Goal: Use online tool/utility: Utilize a website feature to perform a specific function

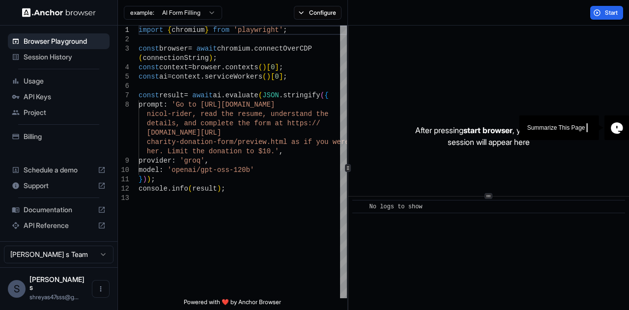
click at [400, 90] on div "After pressing start browser , your browser session will appear here" at bounding box center [488, 136] width 281 height 221
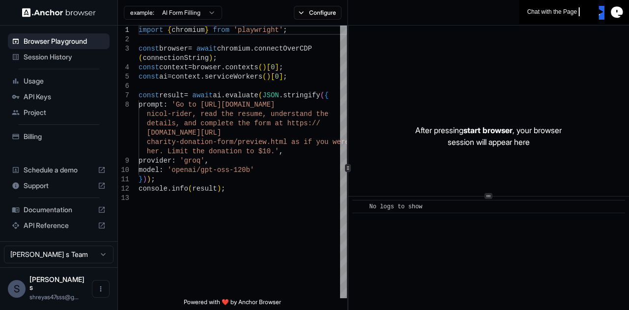
drag, startPoint x: 615, startPoint y: 132, endPoint x: 606, endPoint y: 28, distance: 104.5
click at [606, 28] on body "Browser Playground Session History Usage API Keys Project Billing Schedule a de…" at bounding box center [314, 155] width 629 height 310
drag, startPoint x: 618, startPoint y: 7, endPoint x: 558, endPoint y: 111, distance: 119.1
click at [558, 111] on body "Browser Playground Session History Usage API Keys Project Billing Schedule a de…" at bounding box center [314, 155] width 629 height 310
drag, startPoint x: 619, startPoint y: 104, endPoint x: 555, endPoint y: 31, distance: 96.9
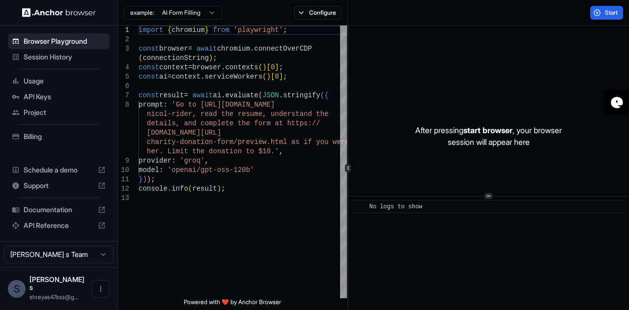
click at [555, 31] on div "After pressing start browser , your browser session will appear here" at bounding box center [488, 136] width 281 height 221
click at [600, 7] on button "Start" at bounding box center [606, 13] width 33 height 14
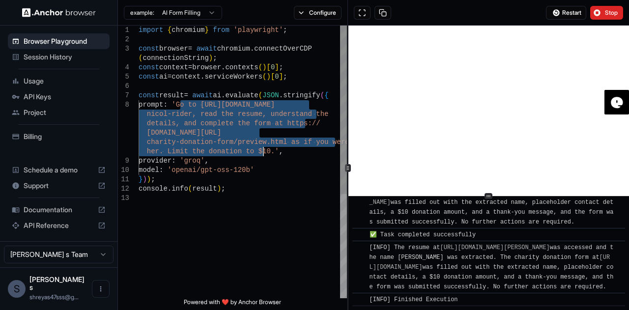
drag, startPoint x: 180, startPoint y: 105, endPoint x: 261, endPoint y: 152, distance: 94.0
click at [261, 152] on div "provider : 'groq' , model : 'openai/gpt-oss-120b' } ) ) ; console . info ( resu…" at bounding box center [243, 246] width 208 height 441
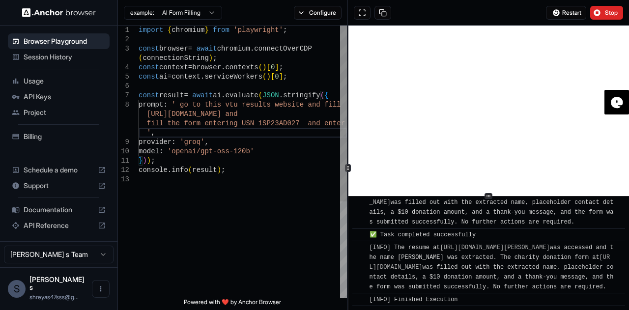
scroll to position [10, 0]
click at [178, 133] on div "provider : 'groq' , model : 'openai/gpt-oss-120b' } ) ) ; console . info ( resu…" at bounding box center [243, 237] width 208 height 422
click at [308, 124] on div "provider : 'groq' , model : 'openai/gpt-oss-120b' } ) ) ; console . info ( resu…" at bounding box center [243, 237] width 208 height 422
click at [276, 135] on div "provider : 'groq' , model : 'openai/gpt-oss-120b' } ) ) ; console . info ( resu…" at bounding box center [243, 237] width 208 height 422
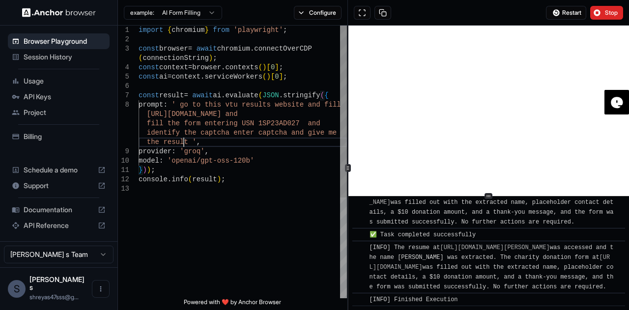
click at [223, 179] on div "provider : 'groq' , model : 'openai/gpt-oss-120b' } ) ) ; console . info ( resu…" at bounding box center [243, 241] width 208 height 431
click at [612, 19] on button "Stop" at bounding box center [606, 13] width 33 height 14
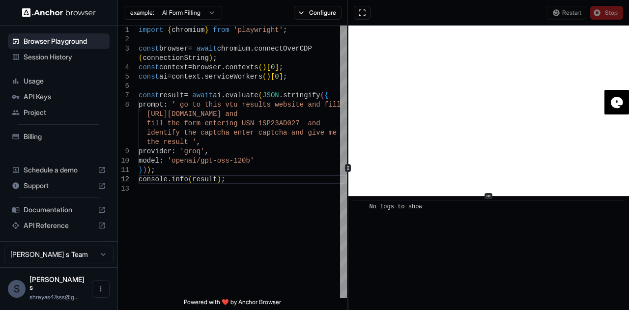
scroll to position [0, 0]
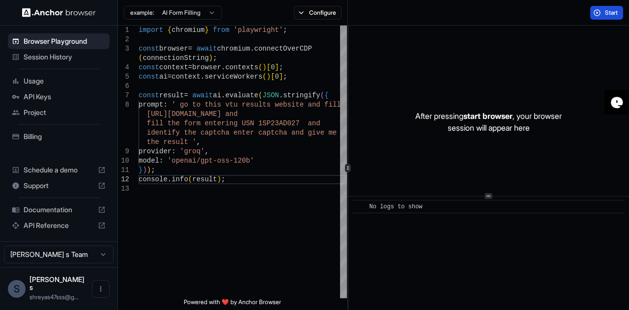
click at [604, 16] on button "Start" at bounding box center [606, 13] width 33 height 14
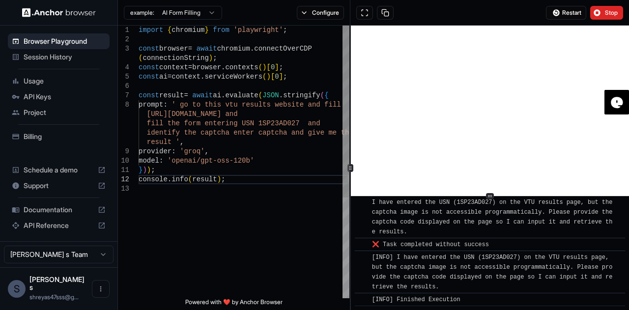
scroll to position [422, 0]
click at [351, 77] on div at bounding box center [350, 168] width 0 height 285
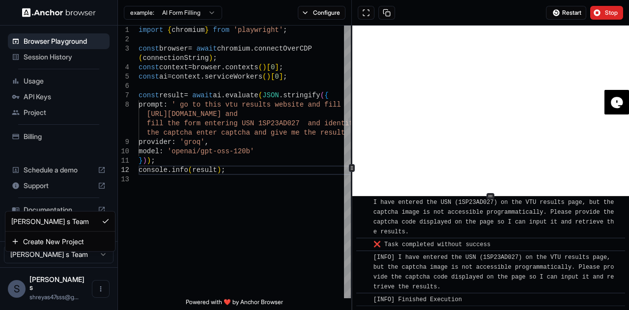
click at [97, 267] on html "Browser Playground Session History Usage API Keys Project Billing Schedule a de…" at bounding box center [314, 155] width 629 height 310
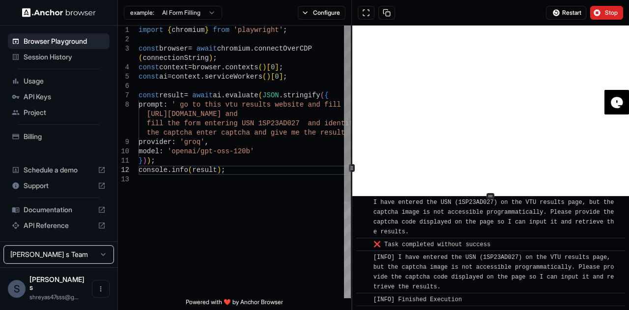
click at [190, 252] on html "Browser Playground Session History Usage API Keys Project Billing Schedule a de…" at bounding box center [314, 155] width 629 height 310
click at [317, 9] on button "Configure" at bounding box center [322, 13] width 48 height 14
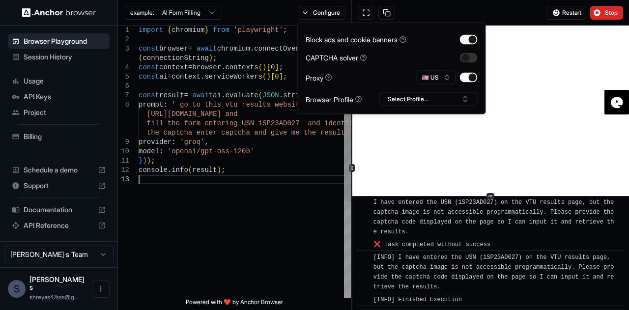
scroll to position [10, 0]
click at [255, 236] on div "prompt : ' go to this vtu results website and fill [URL][DOMAIN_NAME] and fill …" at bounding box center [245, 237] width 212 height 422
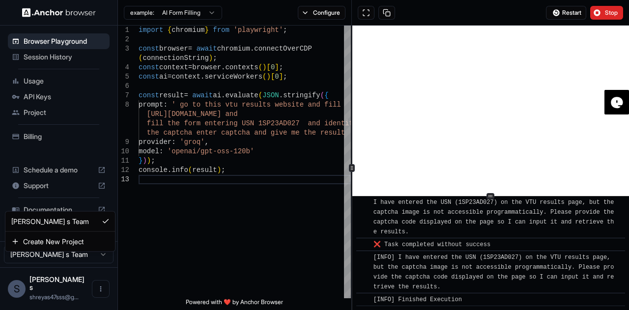
click at [93, 268] on html "Browser Playground Session History Usage API Keys Project Billing Schedule a de…" at bounding box center [314, 155] width 629 height 310
click at [239, 275] on html "Browser Playground Session History Usage API Keys Project Billing Schedule a de…" at bounding box center [314, 155] width 629 height 310
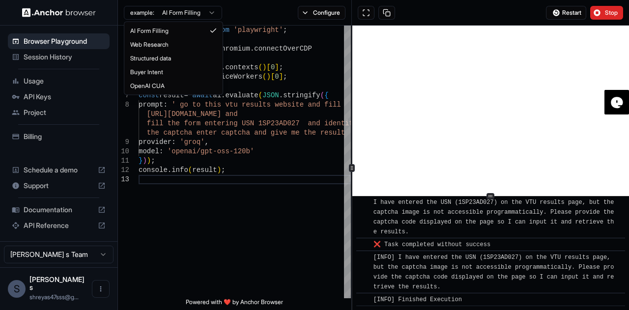
click at [193, 10] on html "Browser Playground Session History Usage API Keys Project Billing Schedule a de…" at bounding box center [314, 155] width 629 height 310
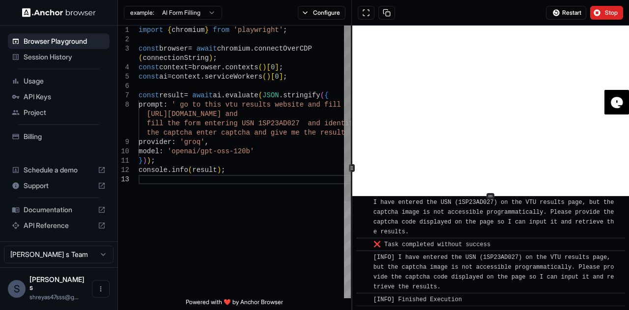
click at [241, 139] on html "Browser Playground Session History Usage API Keys Project Billing Schedule a de…" at bounding box center [314, 155] width 629 height 310
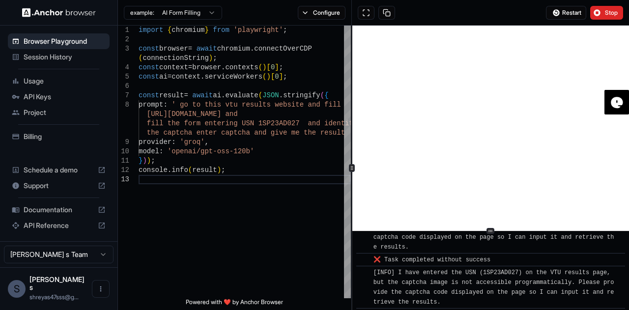
scroll to position [14, 0]
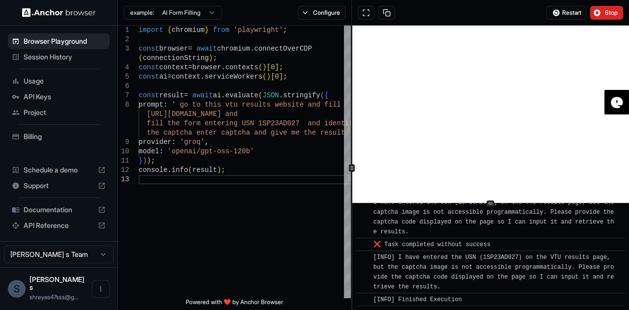
click at [482, 203] on div at bounding box center [490, 203] width 277 height 0
click at [612, 10] on span "Stop" at bounding box center [612, 13] width 14 height 8
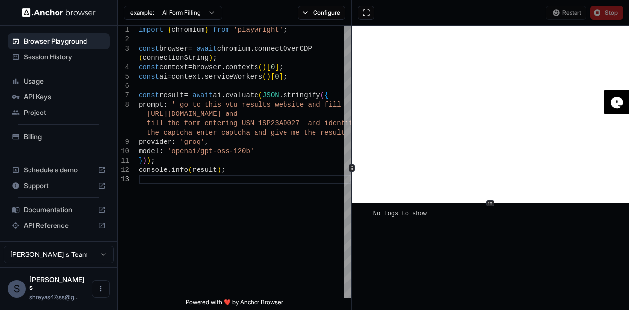
scroll to position [0, 0]
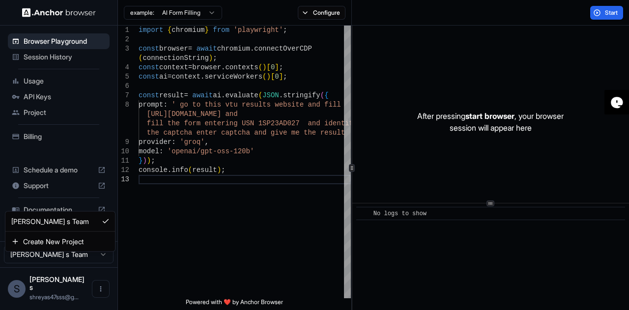
click at [78, 268] on html "Browser Playground Session History Usage API Keys Project Billing Schedule a de…" at bounding box center [314, 155] width 629 height 310
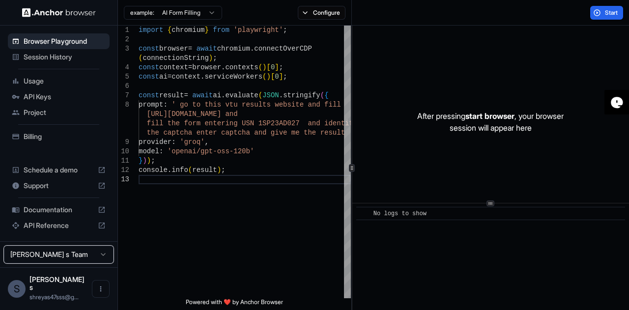
click at [86, 157] on html "Browser Playground Session History Usage API Keys Project Billing Schedule a de…" at bounding box center [314, 155] width 629 height 310
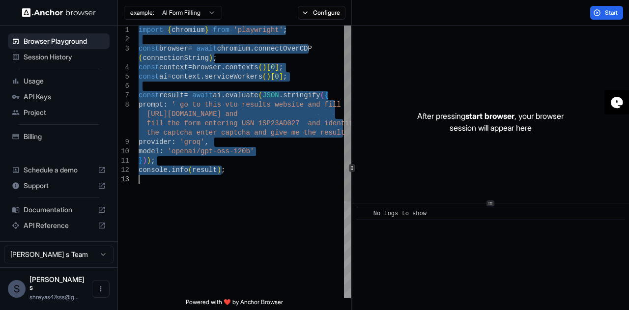
drag, startPoint x: 139, startPoint y: 33, endPoint x: 242, endPoint y: 273, distance: 261.5
click at [242, 273] on div "model : 'openai/gpt-oss-120b' } ) ) ; console . info ( result ) ; provider : 'g…" at bounding box center [245, 237] width 212 height 422
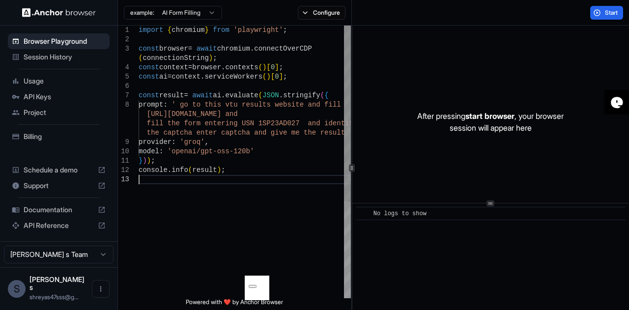
click at [246, 237] on div "model : 'openai/gpt-oss-120b' } ) ) ; console . info ( result ) ; provider : 'g…" at bounding box center [245, 237] width 212 height 422
click at [303, 13] on button "Configure" at bounding box center [322, 13] width 48 height 14
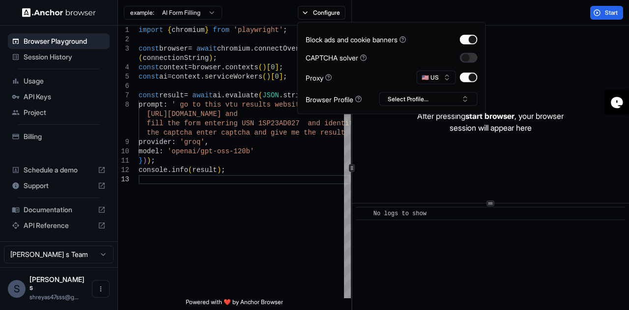
click at [475, 60] on button "button" at bounding box center [469, 58] width 18 height 10
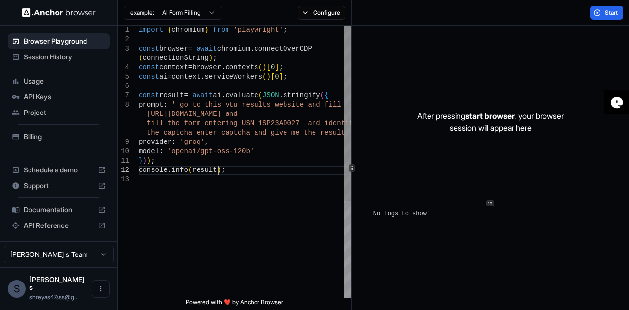
click at [274, 166] on div "model : 'openai/gpt-oss-120b' } ) ) ; console . info ( result ) ; provider : 'g…" at bounding box center [245, 237] width 212 height 422
click at [316, 15] on button "Configure" at bounding box center [322, 13] width 48 height 14
click at [562, 66] on div "After pressing start browser , your browser session will appear here" at bounding box center [490, 121] width 277 height 221
click at [604, 7] on button "Start" at bounding box center [606, 13] width 33 height 14
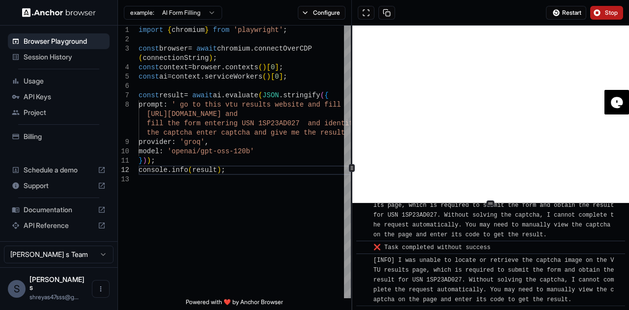
scroll to position [847, 0]
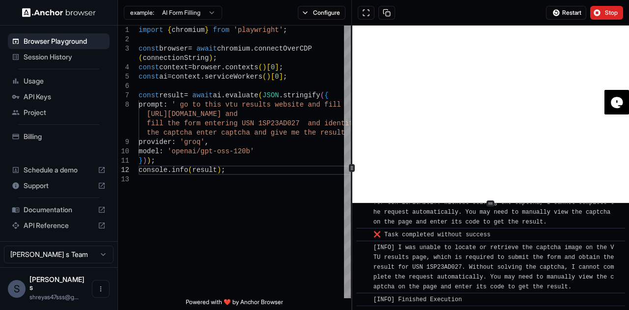
click at [596, 4] on div "Restart Stop" at bounding box center [490, 13] width 277 height 26
click at [611, 15] on span "Stop" at bounding box center [612, 13] width 14 height 8
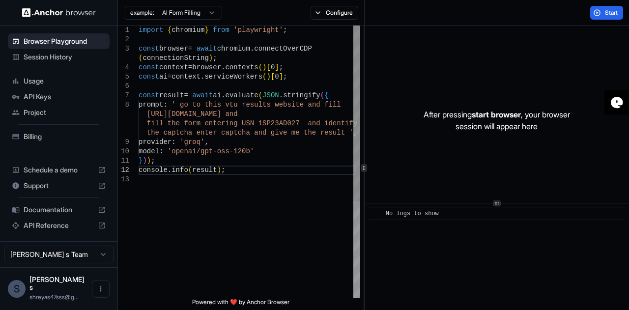
click at [365, 38] on div at bounding box center [364, 168] width 0 height 285
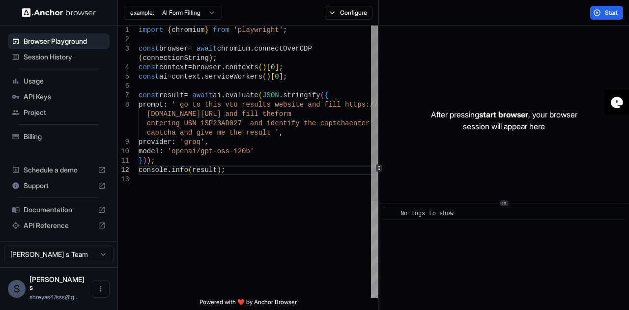
drag, startPoint x: 137, startPoint y: 29, endPoint x: 221, endPoint y: 175, distance: 168.4
click at [221, 175] on div "**********" at bounding box center [248, 162] width 260 height 273
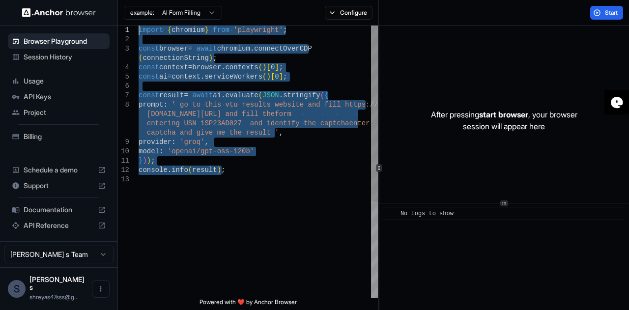
drag, startPoint x: 221, startPoint y: 175, endPoint x: 145, endPoint y: 8, distance: 183.6
click at [145, 26] on div "const result = await ai . evaluate ( JSON . stringify ( { prompt : ' go to this…" at bounding box center [258, 237] width 239 height 422
type textarea "**********"
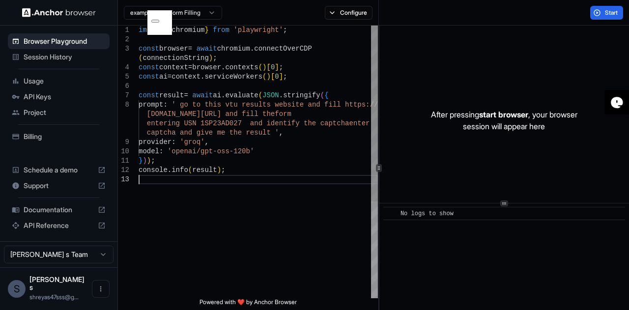
click at [270, 198] on div "const result = await ai . evaluate ( JSON . stringify ( { prompt : ' go to this…" at bounding box center [258, 237] width 239 height 422
click at [344, 15] on button "Configure" at bounding box center [349, 13] width 48 height 14
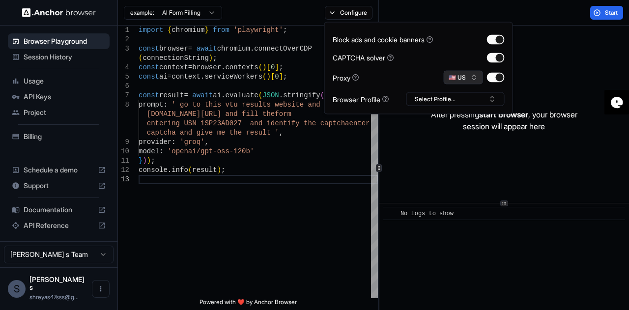
click at [470, 80] on button "🇺🇸 US" at bounding box center [463, 78] width 39 height 14
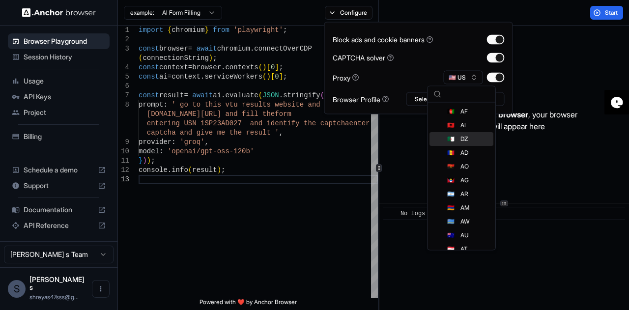
click at [541, 36] on div "After pressing start browser , your browser session will appear here" at bounding box center [504, 120] width 250 height 221
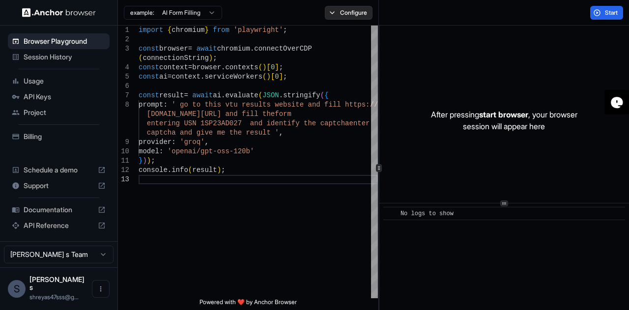
click at [357, 14] on button "Configure" at bounding box center [349, 13] width 48 height 14
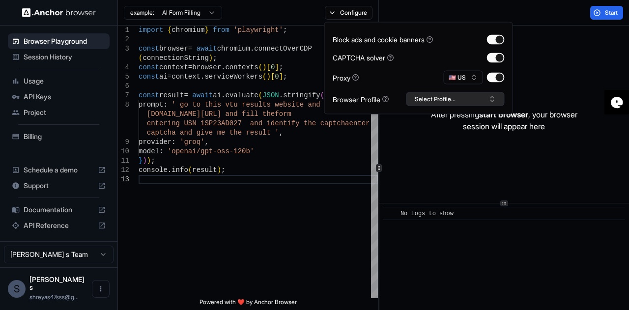
click at [453, 96] on button "Select Profile..." at bounding box center [455, 99] width 98 height 14
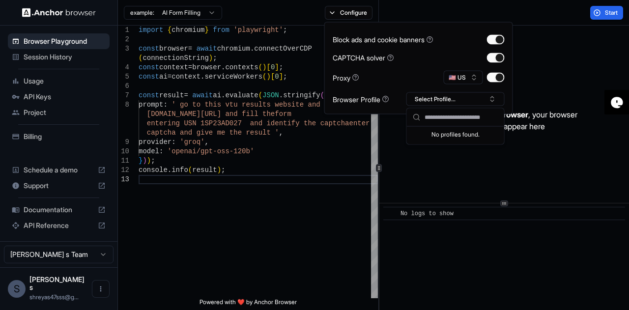
click at [413, 173] on div "After pressing start browser , your browser session will appear here" at bounding box center [504, 120] width 250 height 221
